Goal: Find specific page/section: Find specific page/section

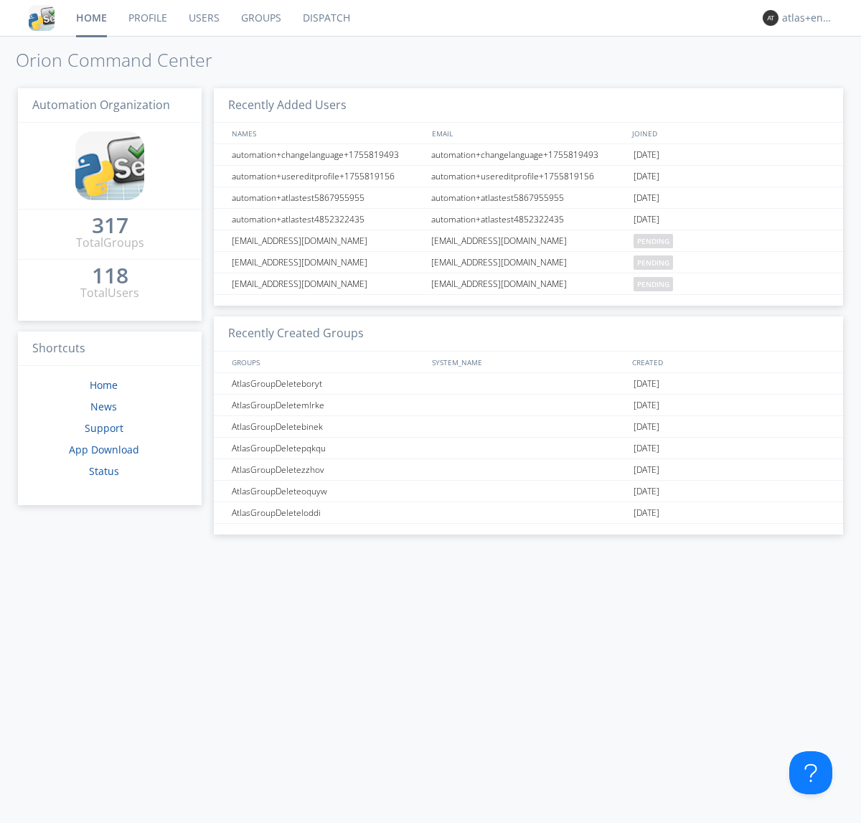
click at [325, 18] on link "Dispatch" at bounding box center [326, 18] width 69 height 36
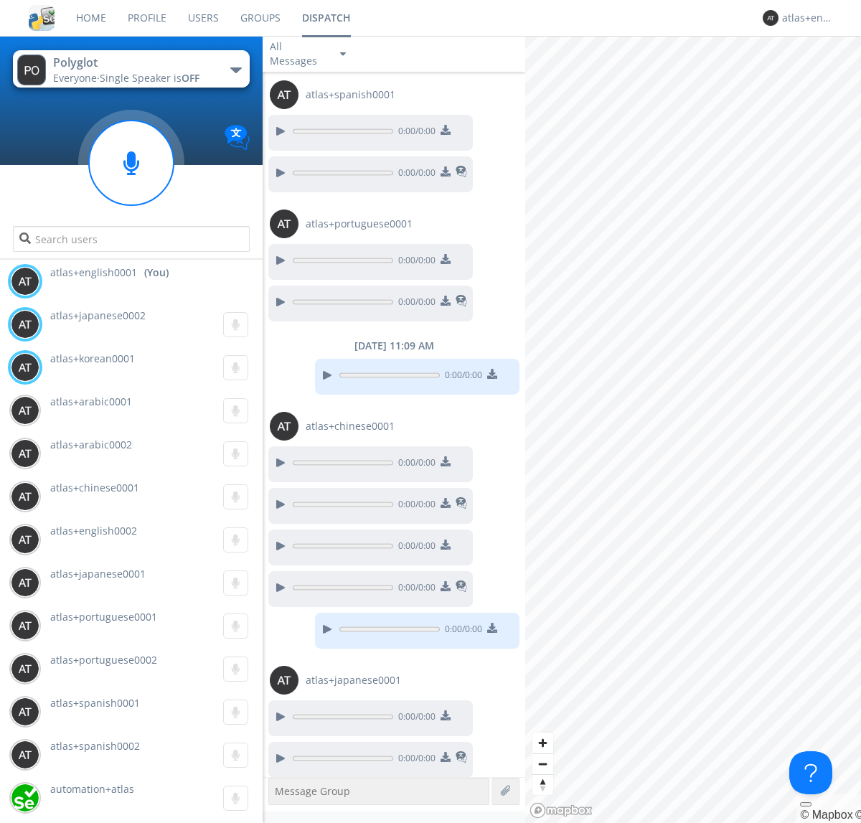
scroll to position [448, 0]
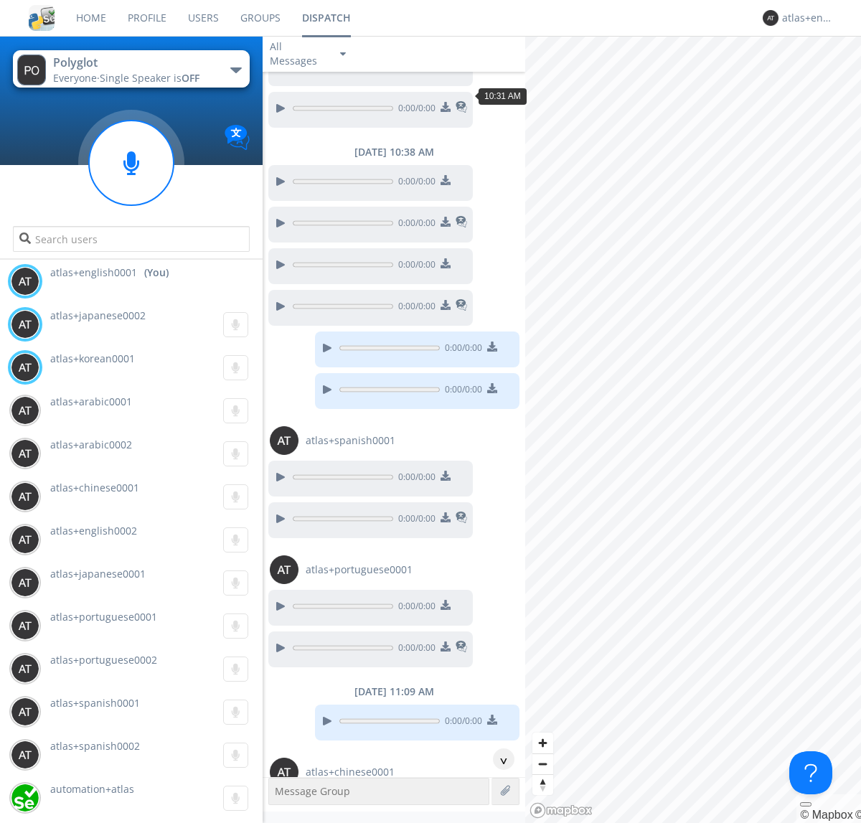
scroll to position [813, 0]
click at [498, 759] on div "^" at bounding box center [504, 759] width 22 height 22
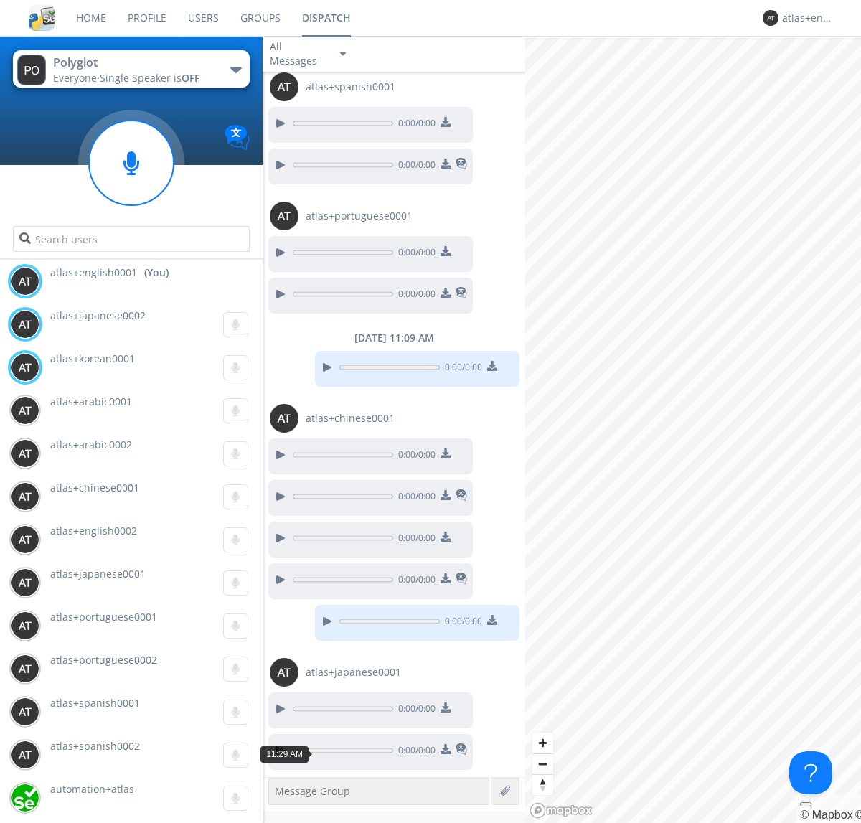
scroll to position [1181, 0]
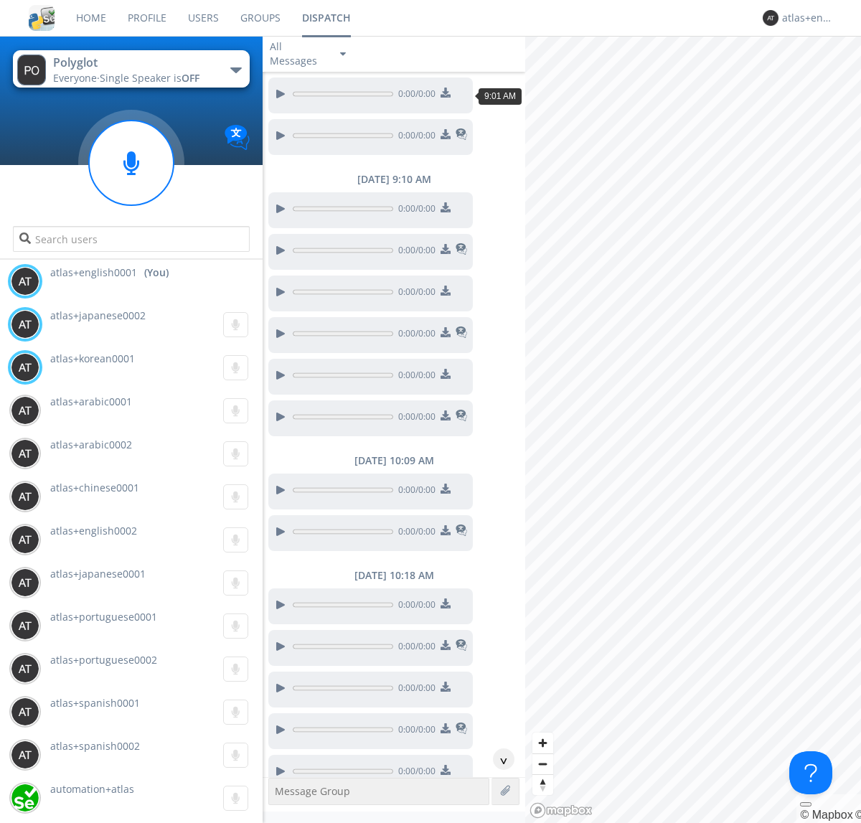
scroll to position [109, 0]
click at [498, 759] on div "^" at bounding box center [504, 759] width 22 height 22
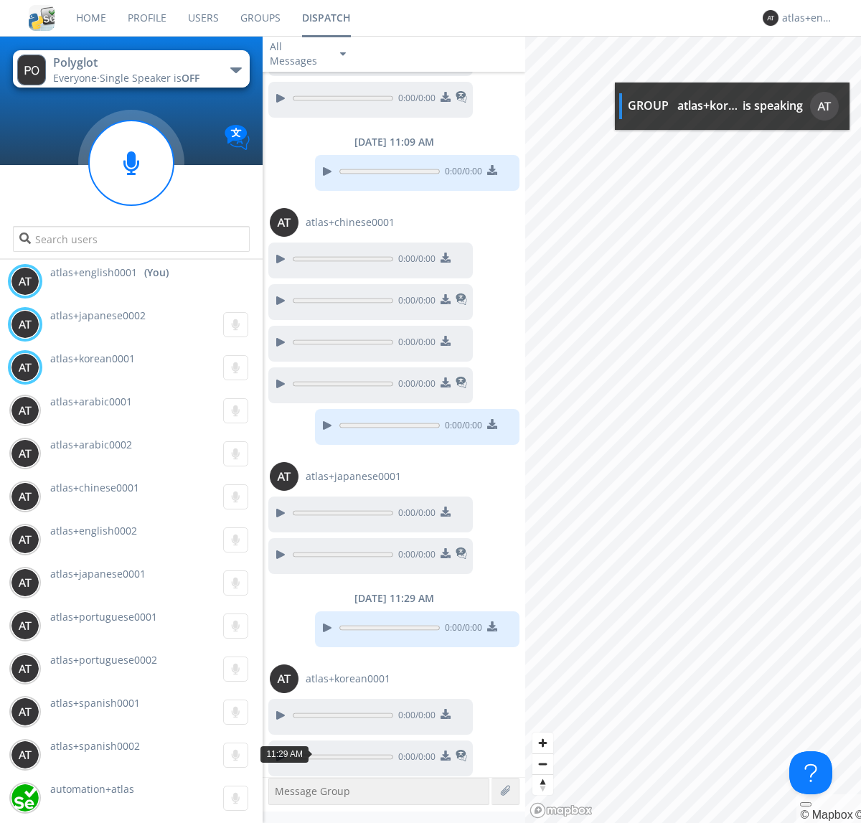
scroll to position [1368, 0]
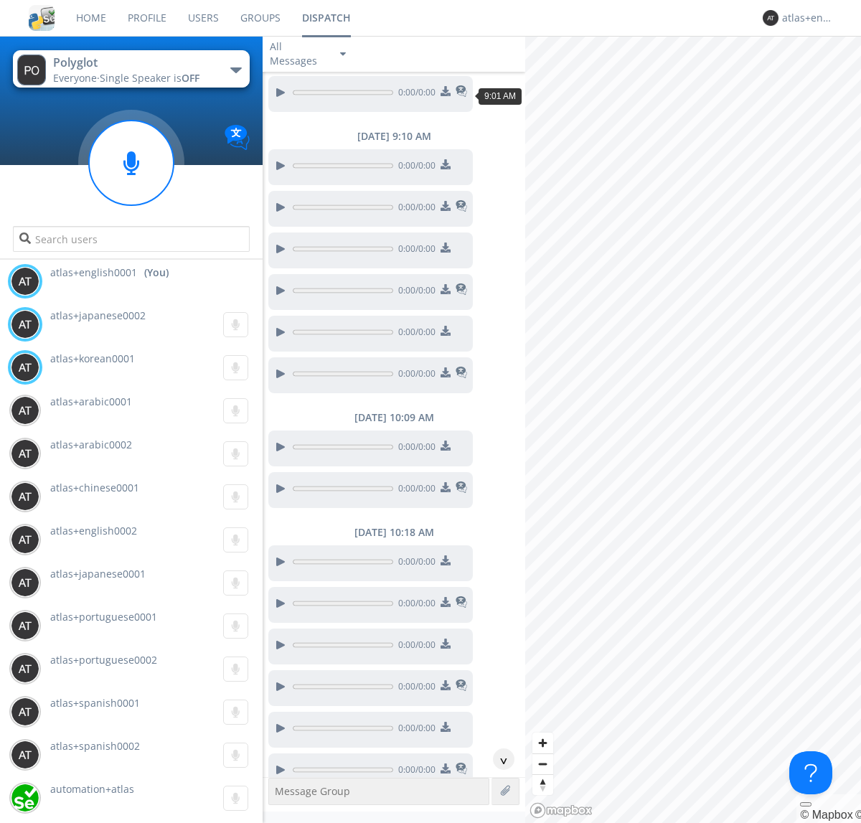
scroll to position [66, 0]
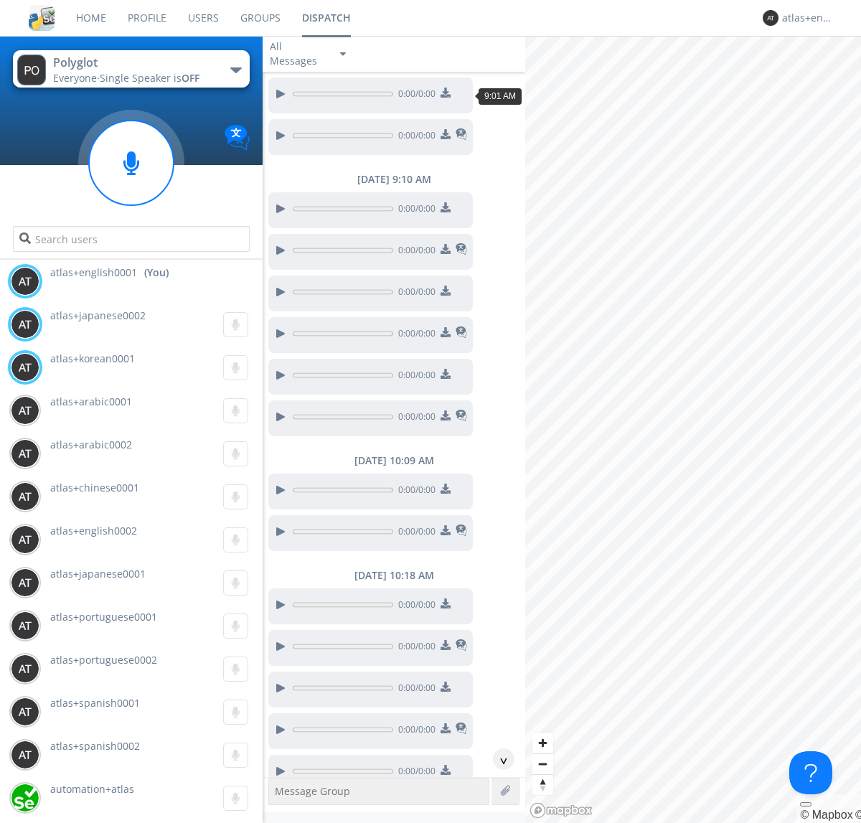
click at [498, 759] on div "^" at bounding box center [504, 759] width 22 height 22
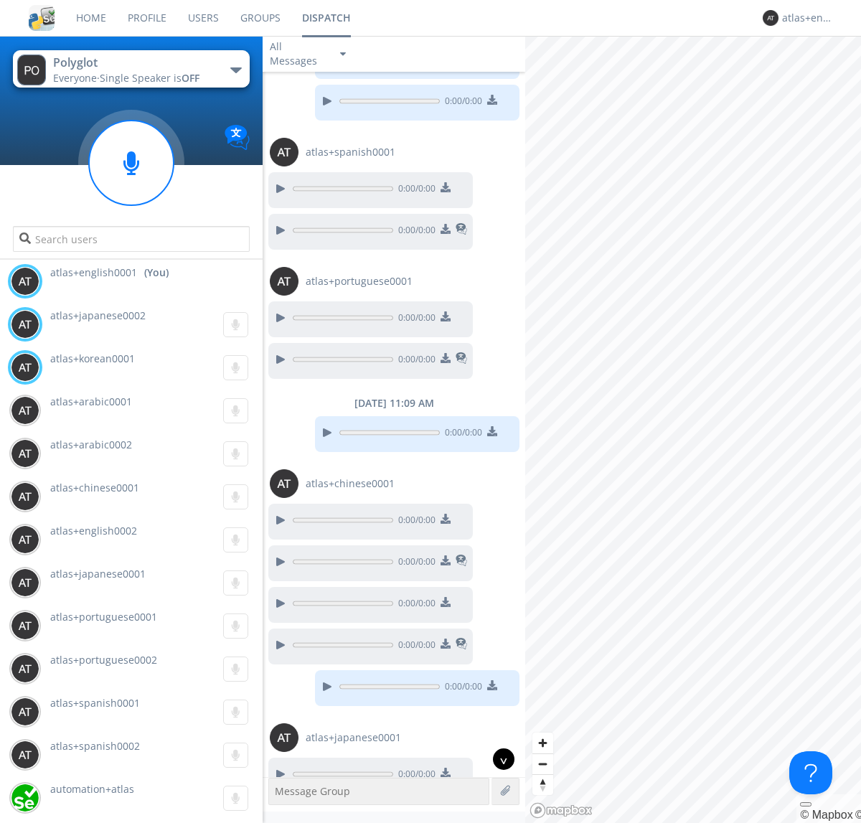
scroll to position [1325, 0]
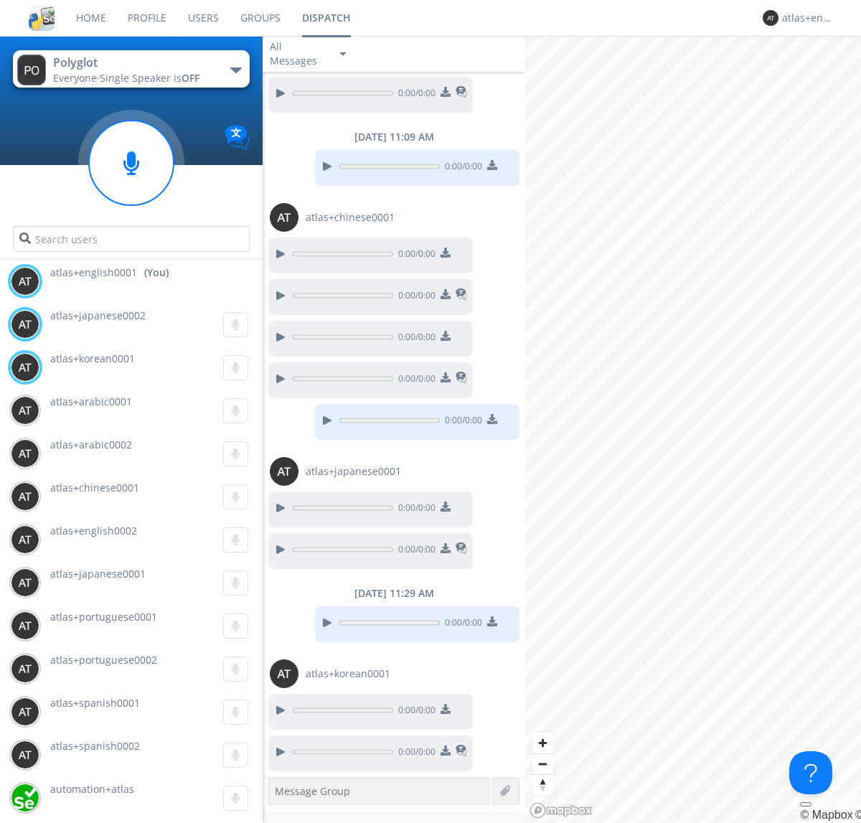
click at [445, 752] on img at bounding box center [445, 750] width 10 height 10
